Goal: Register for event/course

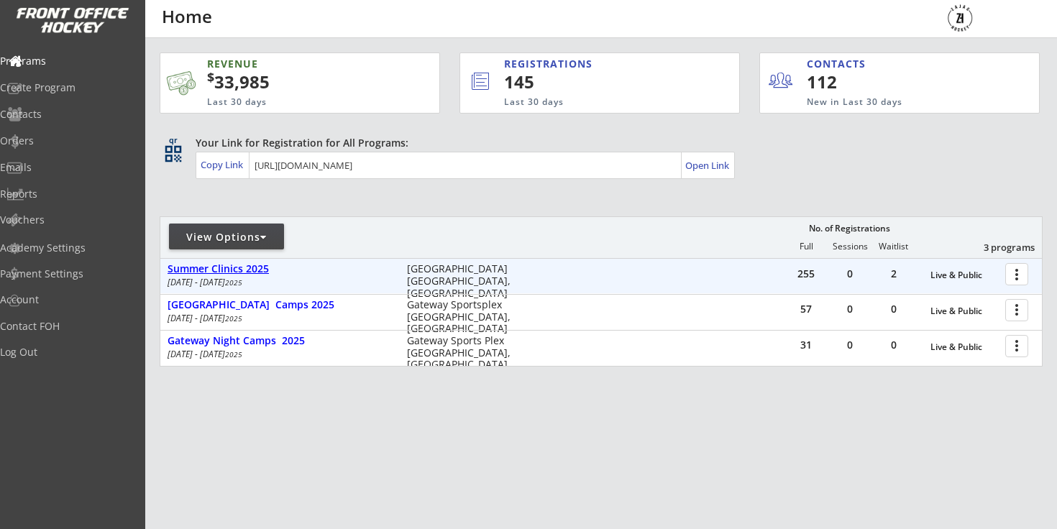
click at [224, 269] on div "Summer Clinics 2025" at bounding box center [279, 269] width 224 height 12
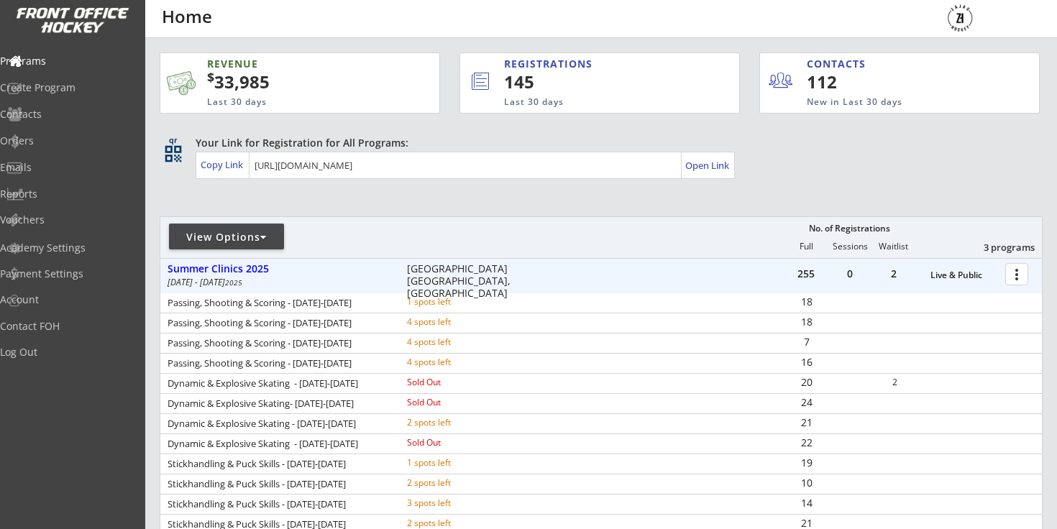
scroll to position [326, 0]
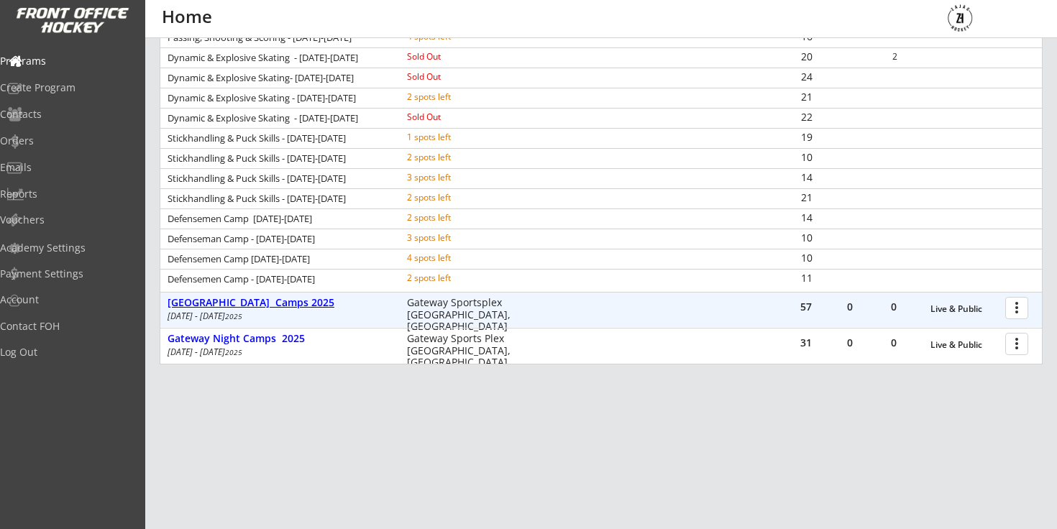
click at [245, 302] on div "[GEOGRAPHIC_DATA] Camps 2025" at bounding box center [279, 303] width 224 height 12
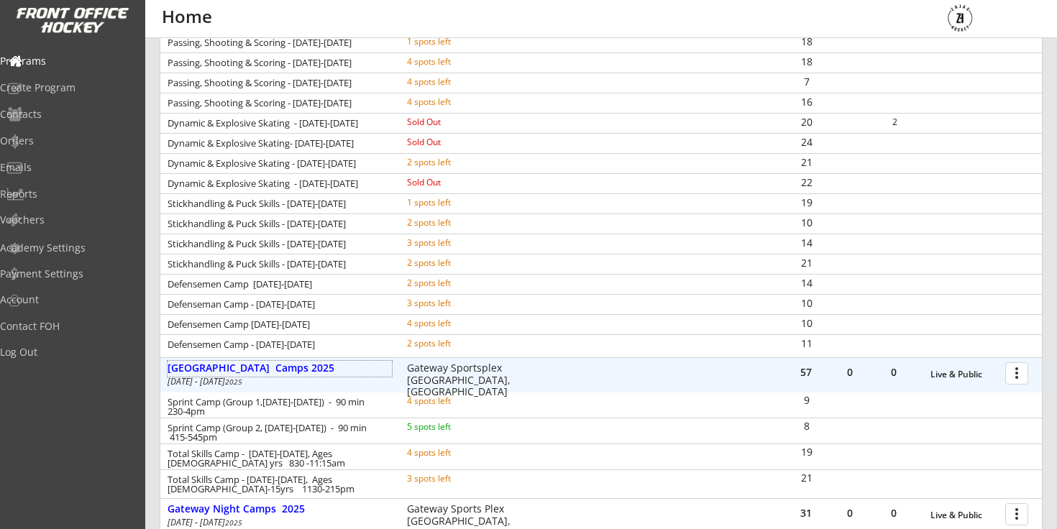
scroll to position [0, 0]
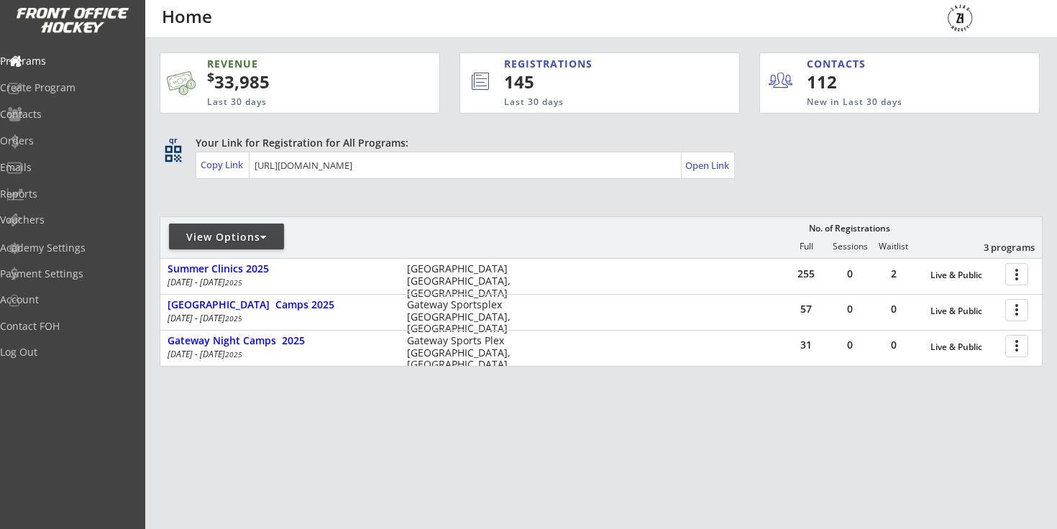
scroll to position [2, 0]
